Goal: Navigation & Orientation: Find specific page/section

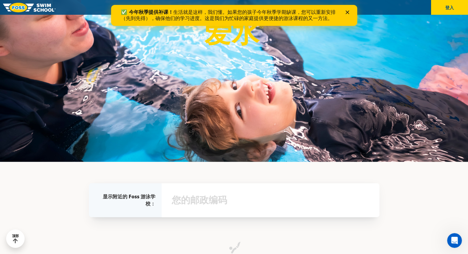
click at [348, 11] on polygon "关闭" at bounding box center [347, 12] width 4 height 4
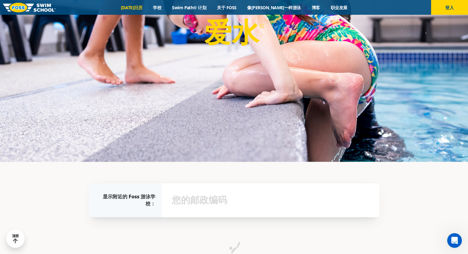
click at [142, 7] on font "[DATE]日历" at bounding box center [132, 8] width 22 height 6
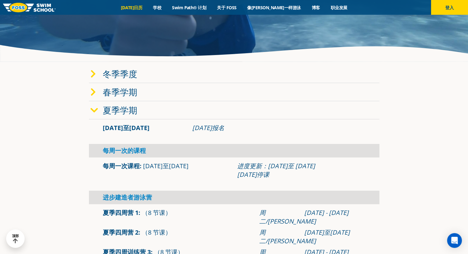
scroll to position [123, 0]
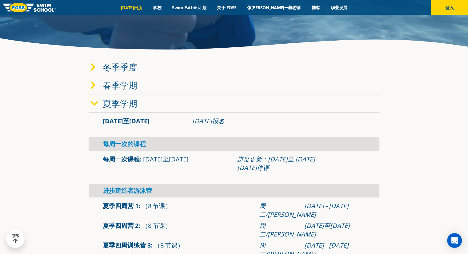
click at [132, 67] on font "冬季季度" at bounding box center [120, 67] width 34 height 12
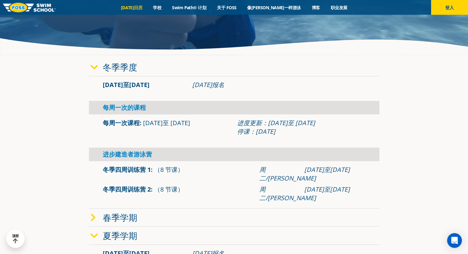
click at [98, 69] on span at bounding box center [96, 67] width 12 height 9
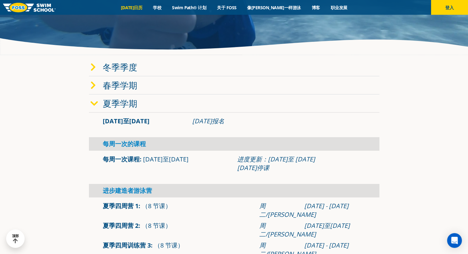
click at [121, 101] on font "夏季学期" at bounding box center [120, 103] width 34 height 12
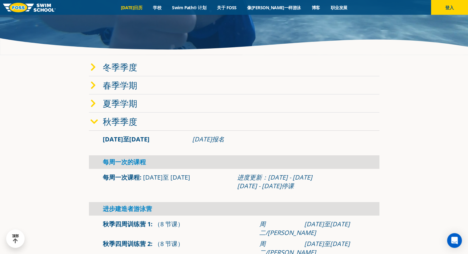
click at [125, 124] on font "秋季季度" at bounding box center [120, 122] width 34 height 12
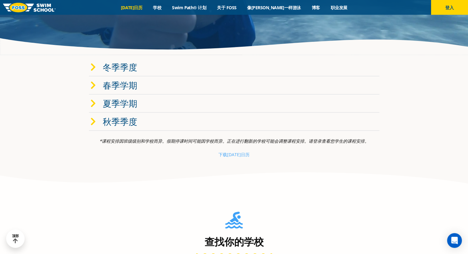
click at [127, 101] on font "夏季学期" at bounding box center [120, 103] width 34 height 12
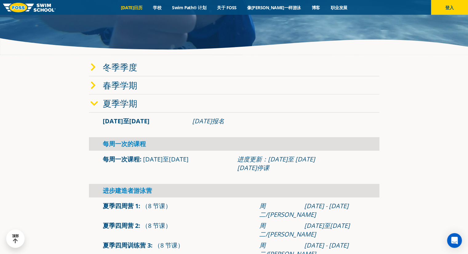
click at [114, 103] on font "夏季学期" at bounding box center [120, 103] width 34 height 12
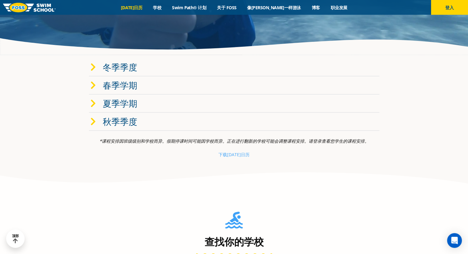
click at [93, 123] on icon at bounding box center [93, 121] width 6 height 9
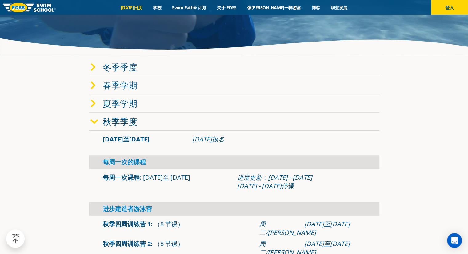
click at [94, 105] on icon at bounding box center [93, 103] width 6 height 9
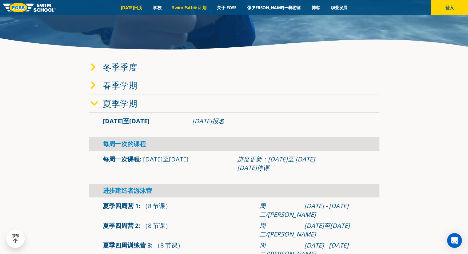
click at [199, 6] on font "Swim Path® 计划" at bounding box center [189, 8] width 34 height 6
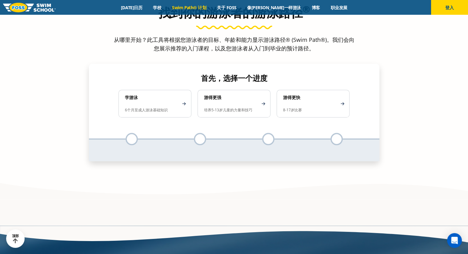
scroll to position [584, 0]
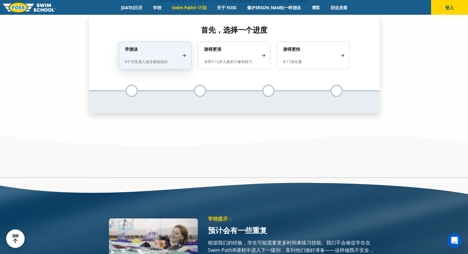
click at [181, 54] on div "学游泳 6个月至成人 游泳基础知识" at bounding box center [154, 56] width 73 height 28
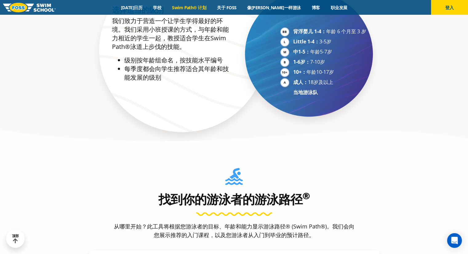
scroll to position [215, 0]
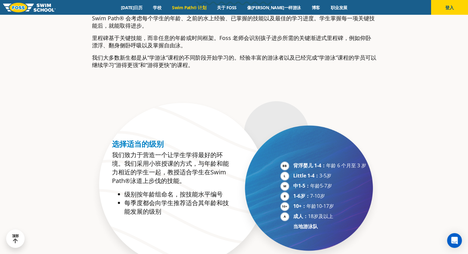
click at [36, 4] on img at bounding box center [29, 8] width 53 height 10
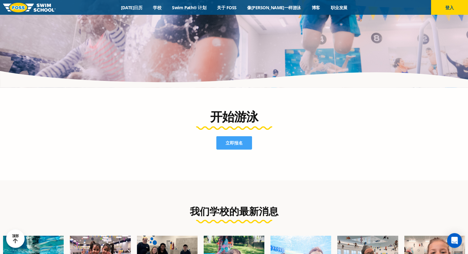
scroll to position [1230, 0]
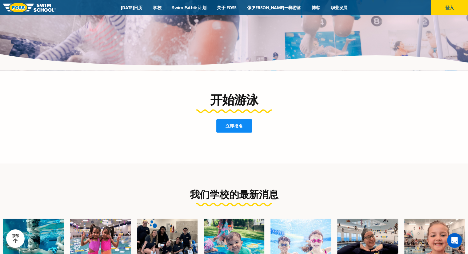
click at [237, 123] on font "立即报名" at bounding box center [233, 126] width 17 height 6
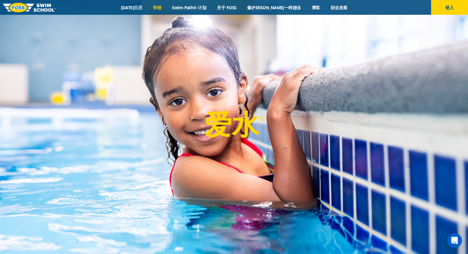
click at [165, 5] on link "学校" at bounding box center [157, 8] width 19 height 6
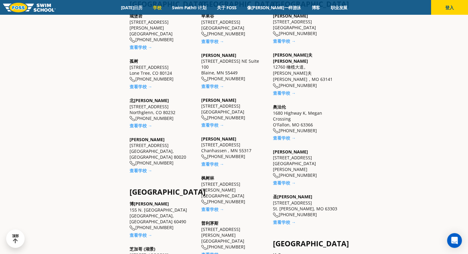
scroll to position [31, 0]
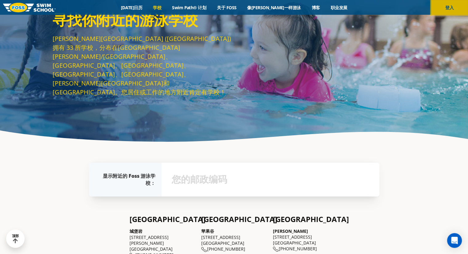
click at [452, 11] on button "登入" at bounding box center [449, 7] width 37 height 15
